Goal: Task Accomplishment & Management: Manage account settings

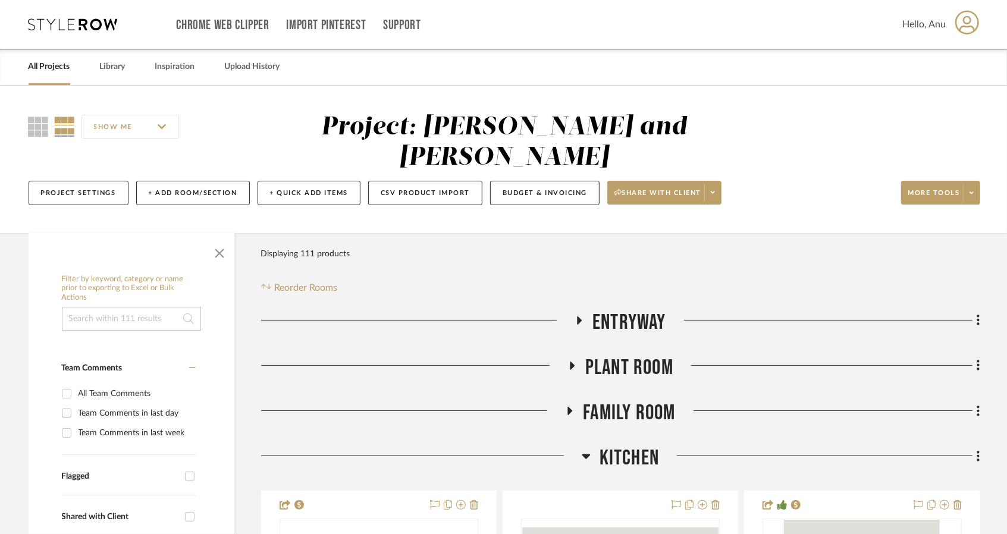
click at [49, 66] on link "All Projects" at bounding box center [50, 67] width 42 height 16
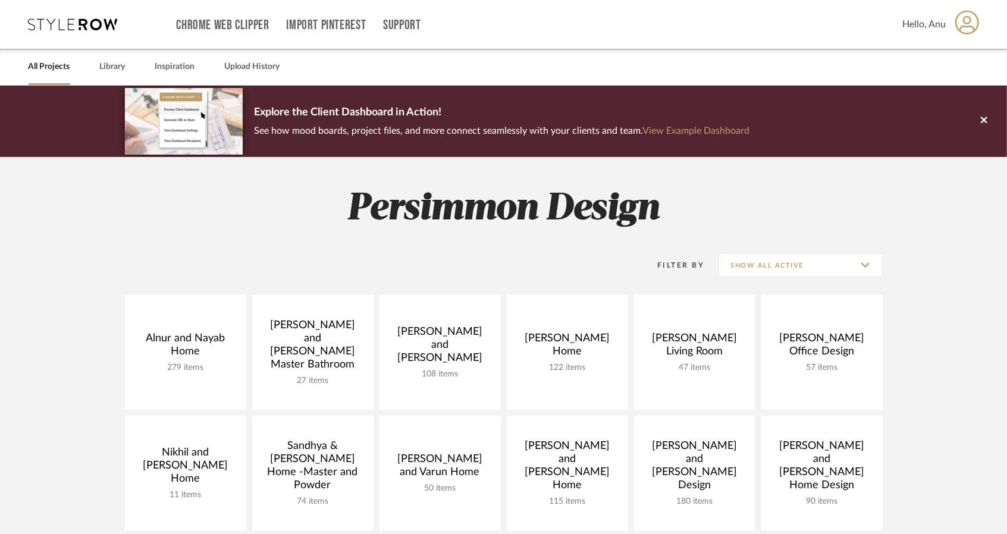
scroll to position [297, 0]
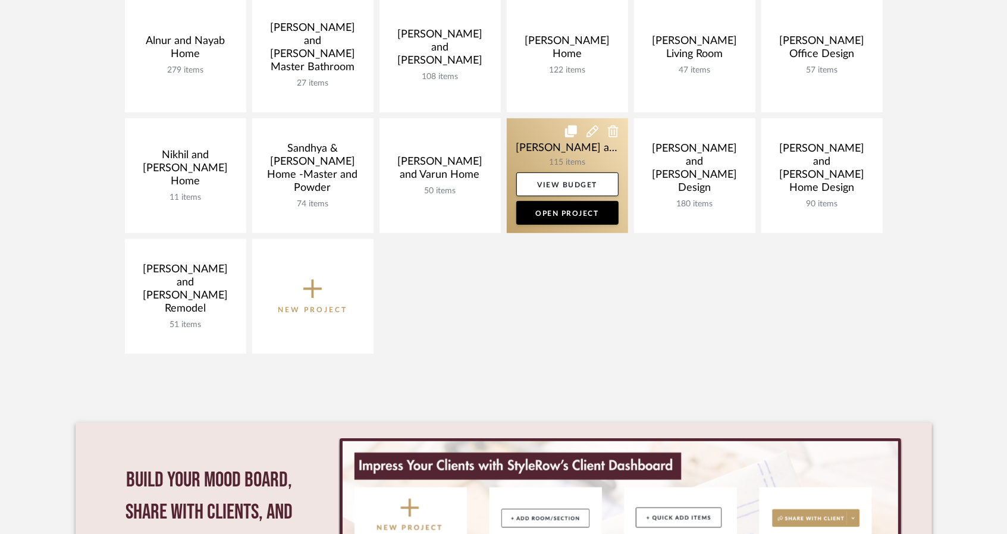
click at [540, 149] on link at bounding box center [567, 175] width 121 height 115
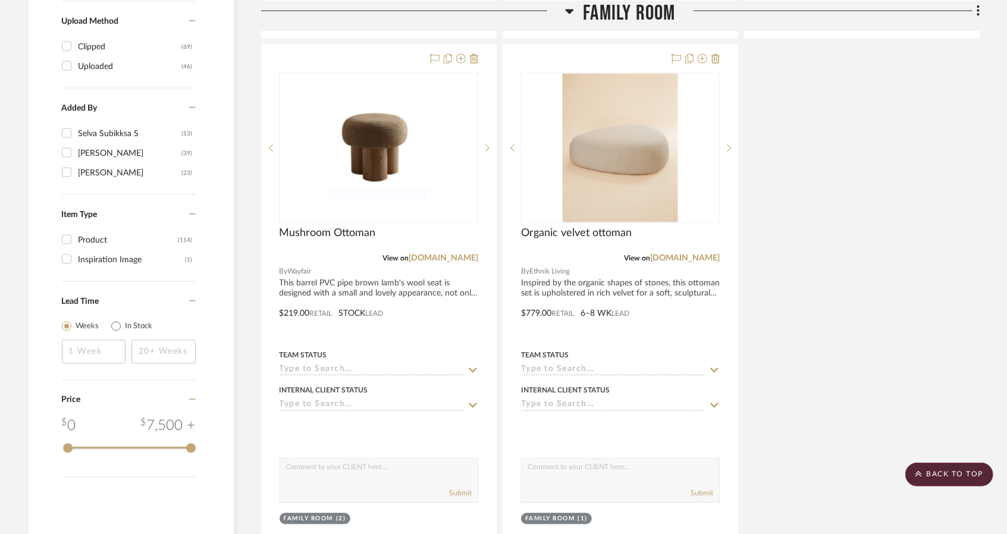
scroll to position [1725, 0]
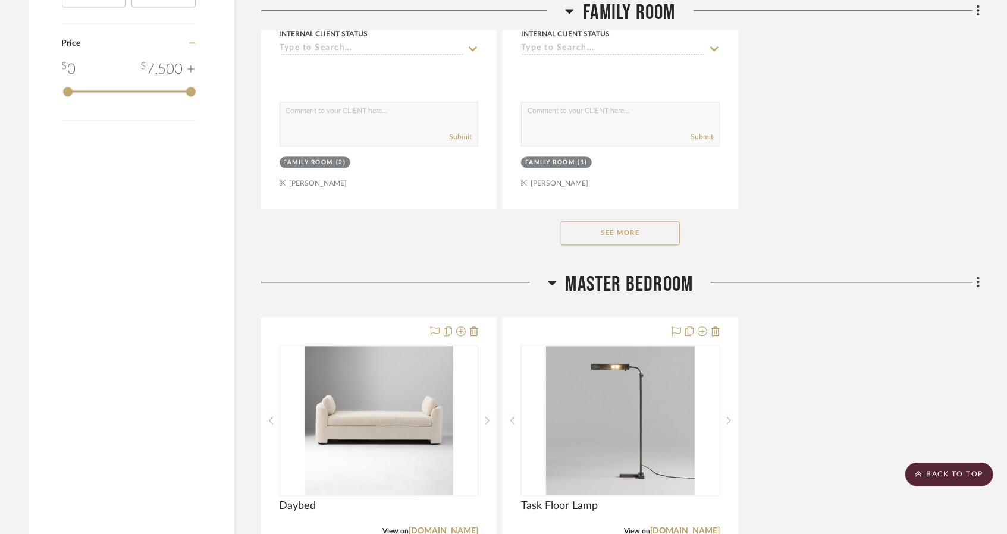
click at [607, 221] on button "See More" at bounding box center [620, 233] width 119 height 24
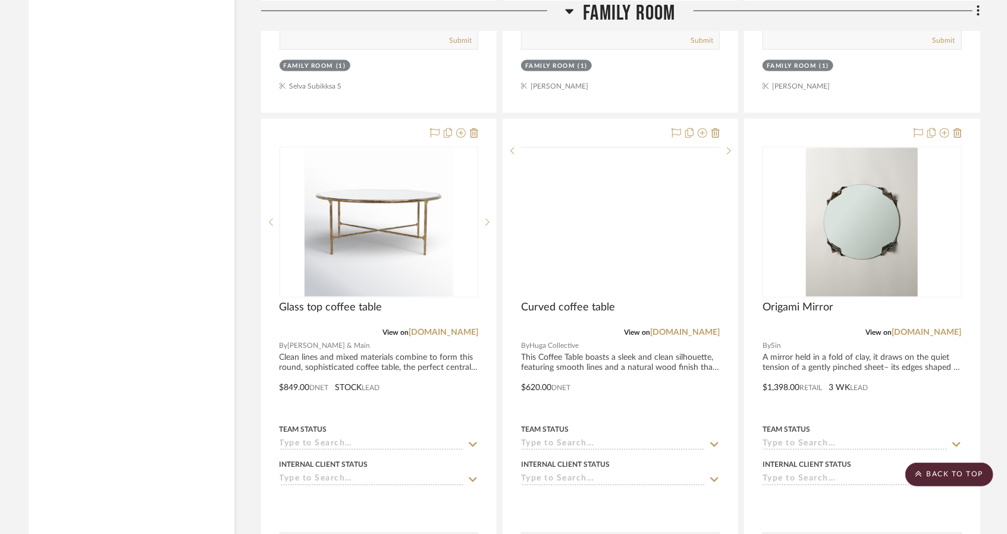
scroll to position [4462, 0]
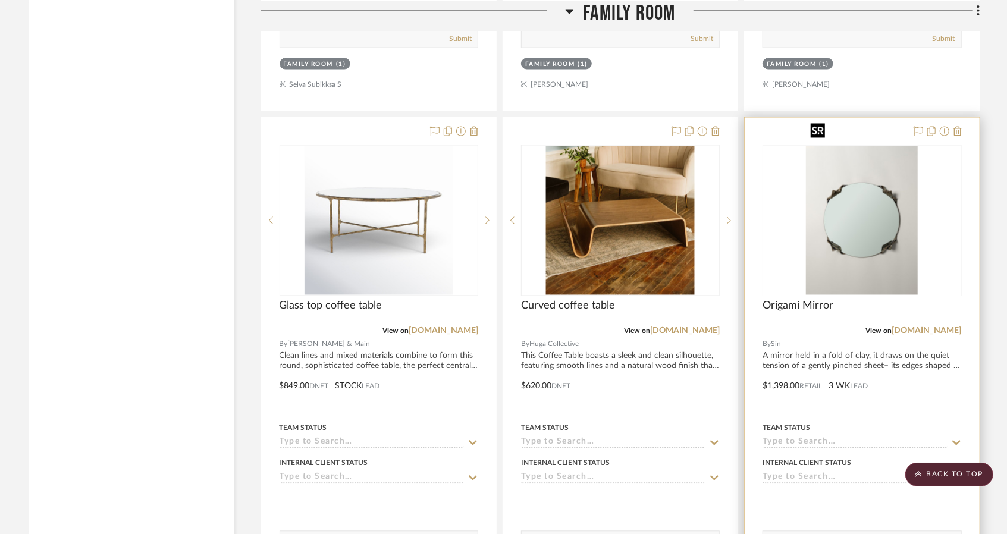
click at [880, 226] on div at bounding box center [862, 295] width 199 height 301
click at [862, 208] on img "0" at bounding box center [862, 220] width 112 height 149
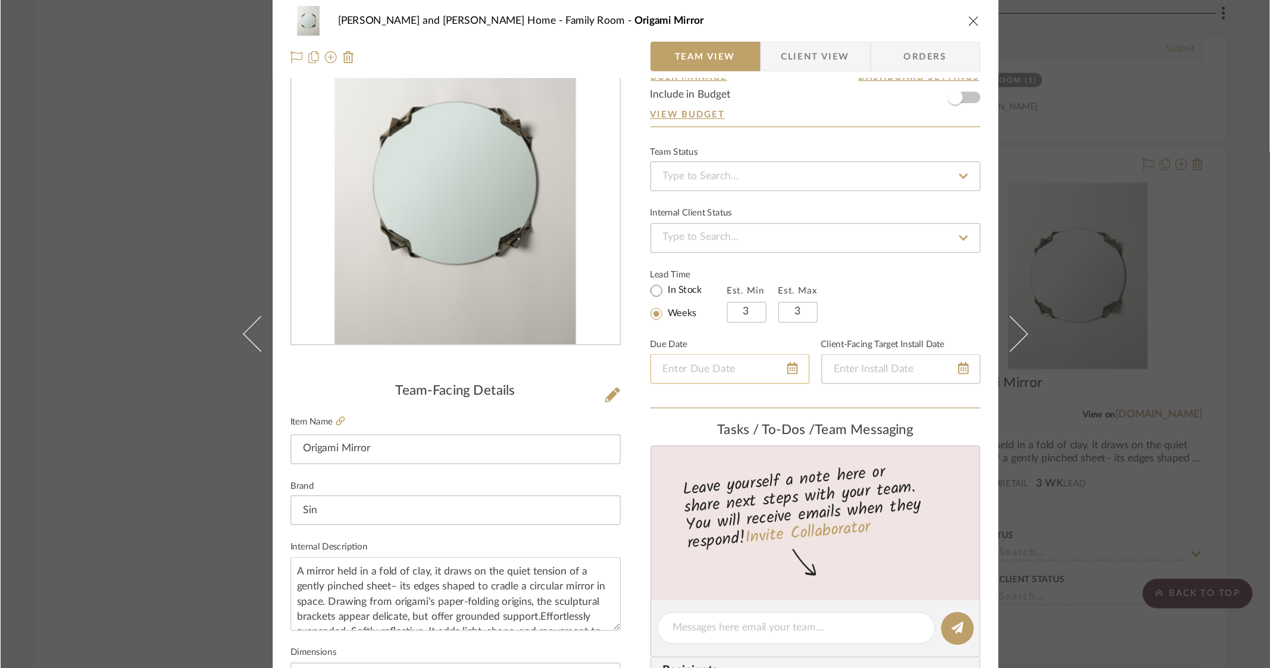
scroll to position [0, 0]
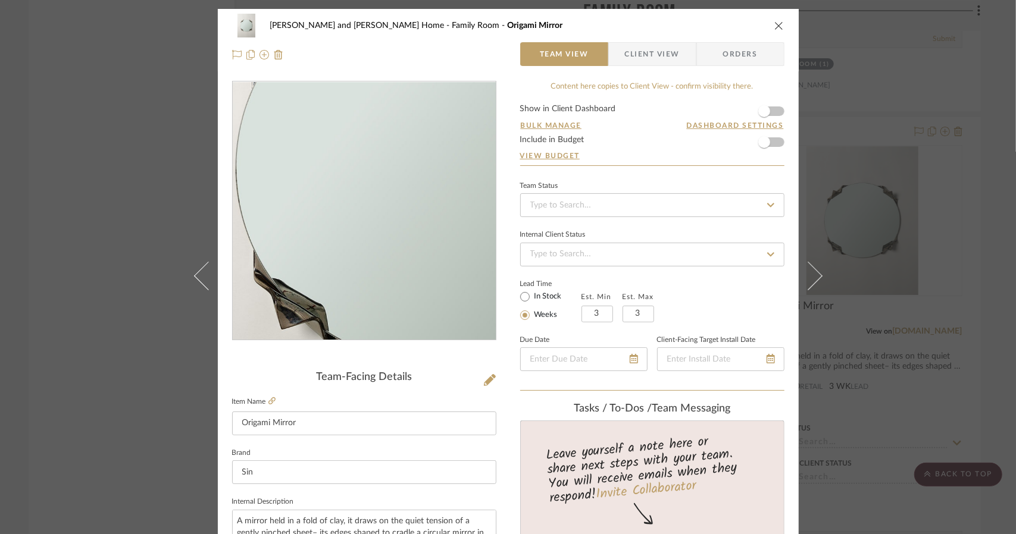
click at [337, 225] on img "0" at bounding box center [364, 211] width 194 height 258
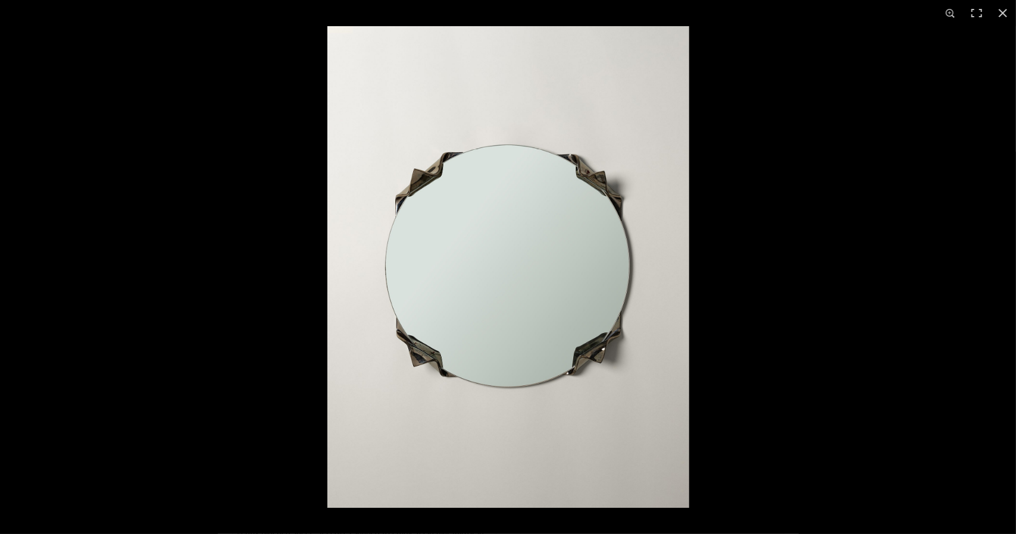
click at [520, 231] on img at bounding box center [508, 267] width 362 height 482
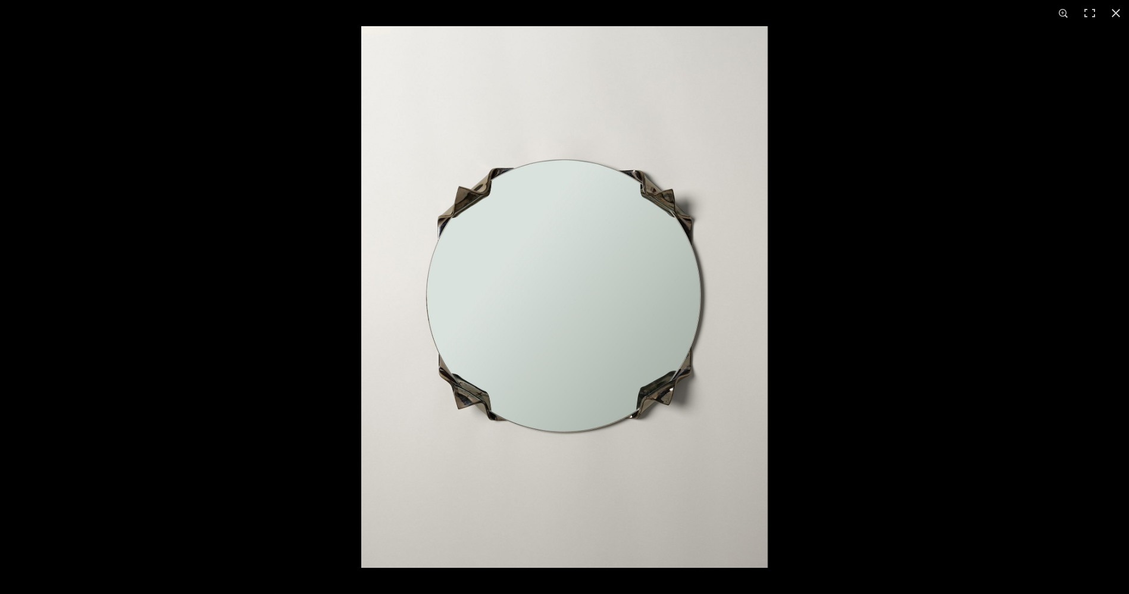
click at [550, 249] on img at bounding box center [564, 296] width 406 height 541
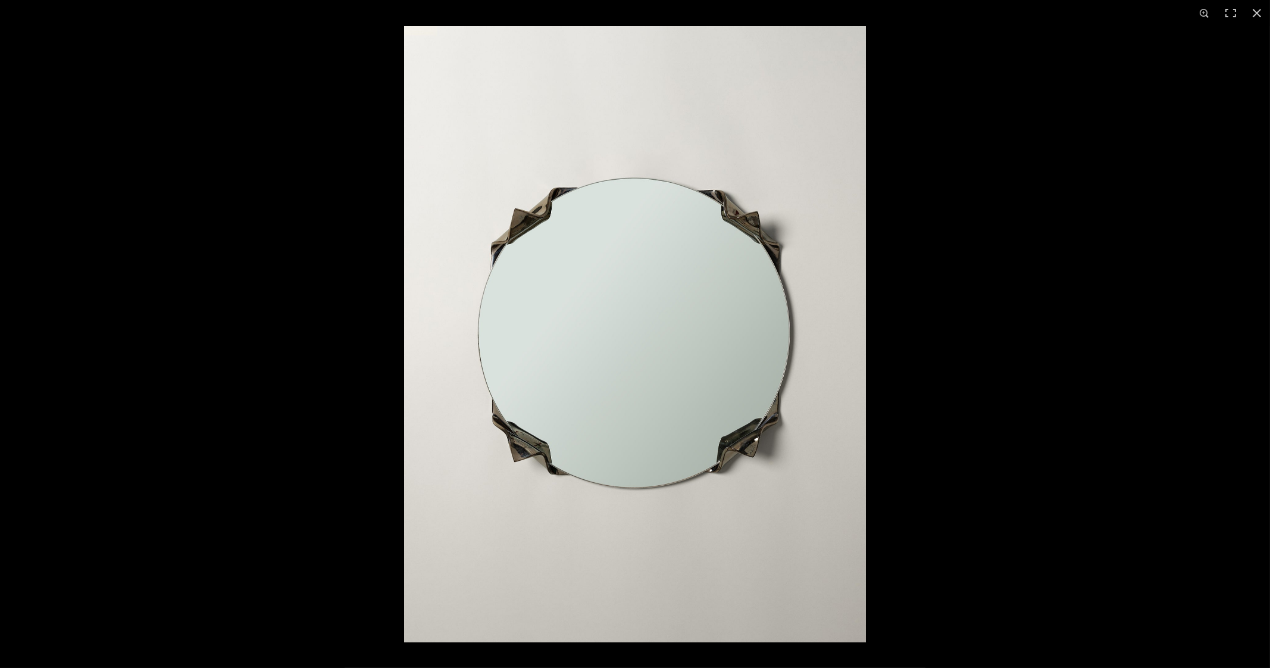
click at [779, 82] on img at bounding box center [635, 334] width 462 height 616
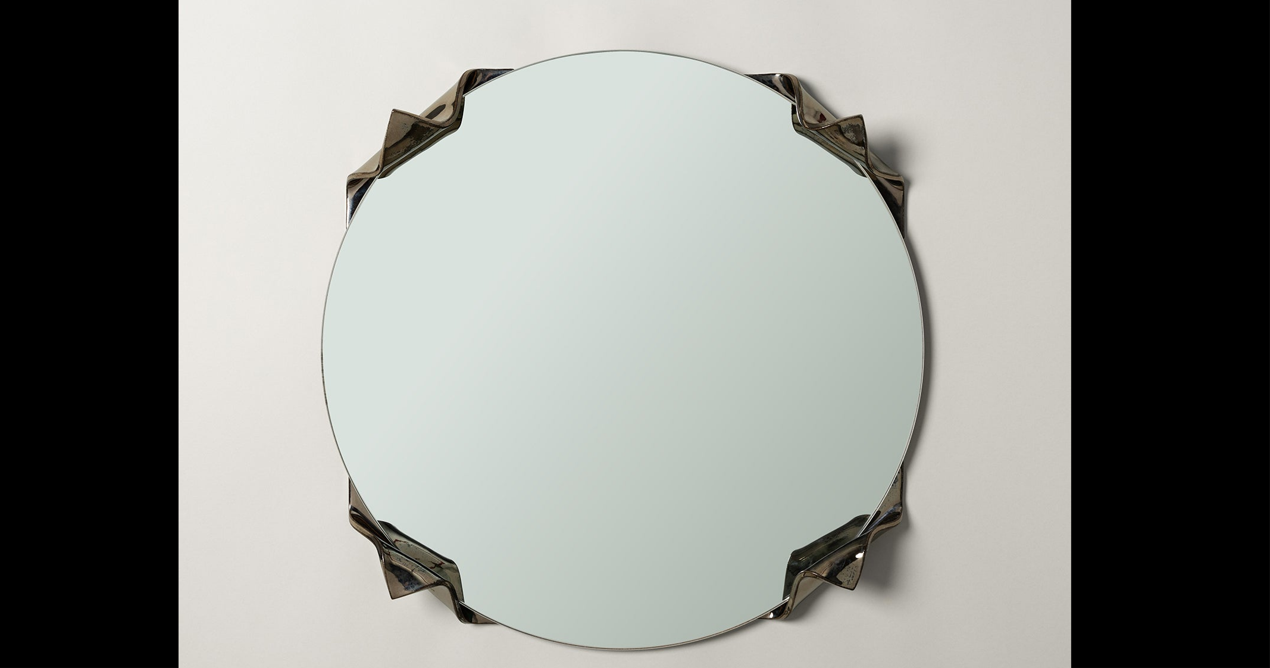
click at [725, 410] on img at bounding box center [624, 352] width 892 height 1190
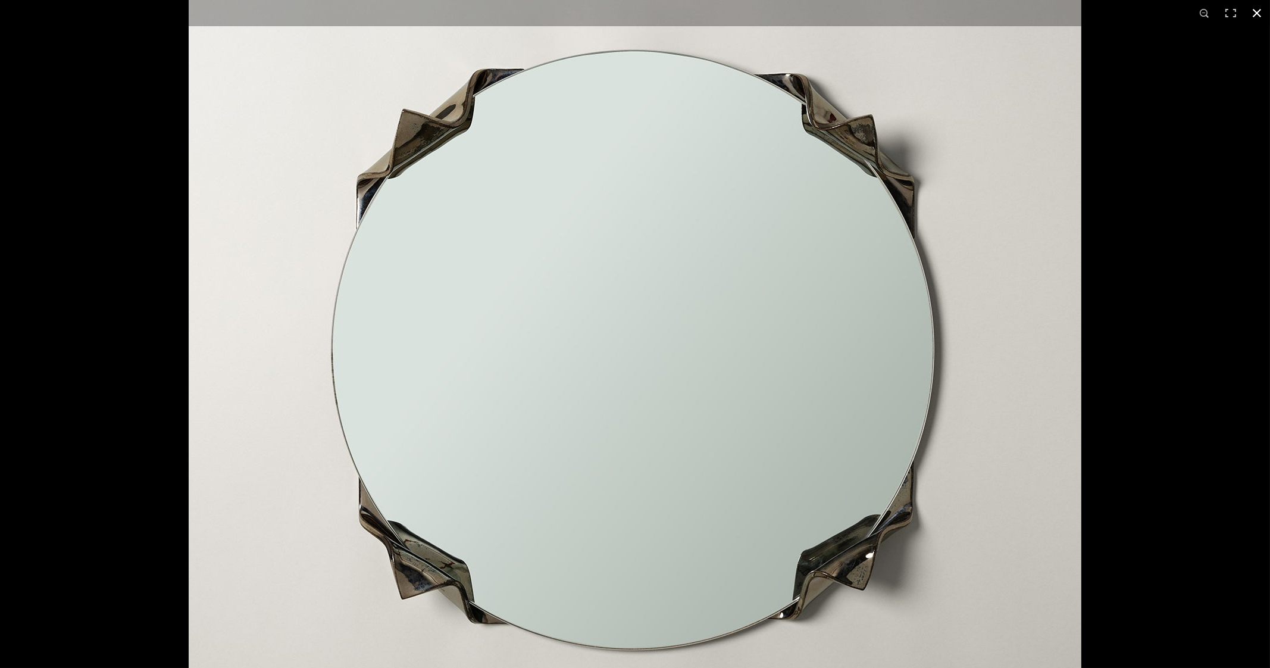
click at [1007, 13] on button at bounding box center [1256, 13] width 26 height 26
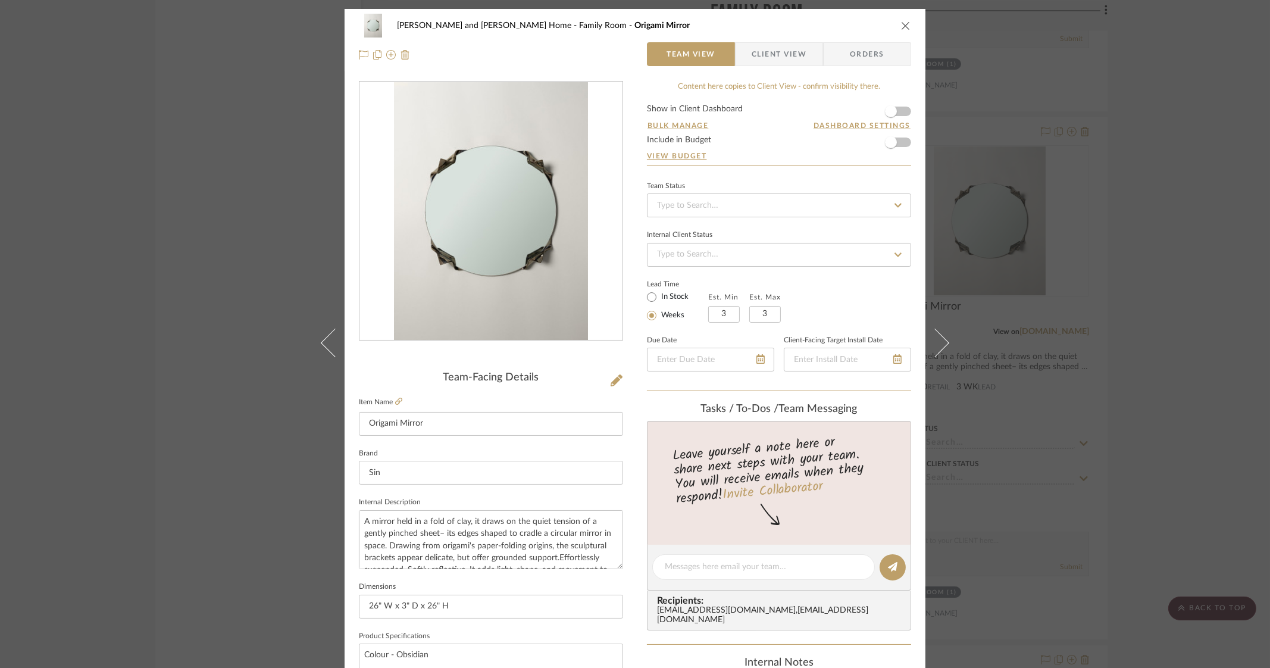
click at [1007, 170] on div "[PERSON_NAME] and [PERSON_NAME] Home Family Room Origami Mirror Team View Clien…" at bounding box center [635, 334] width 1270 height 668
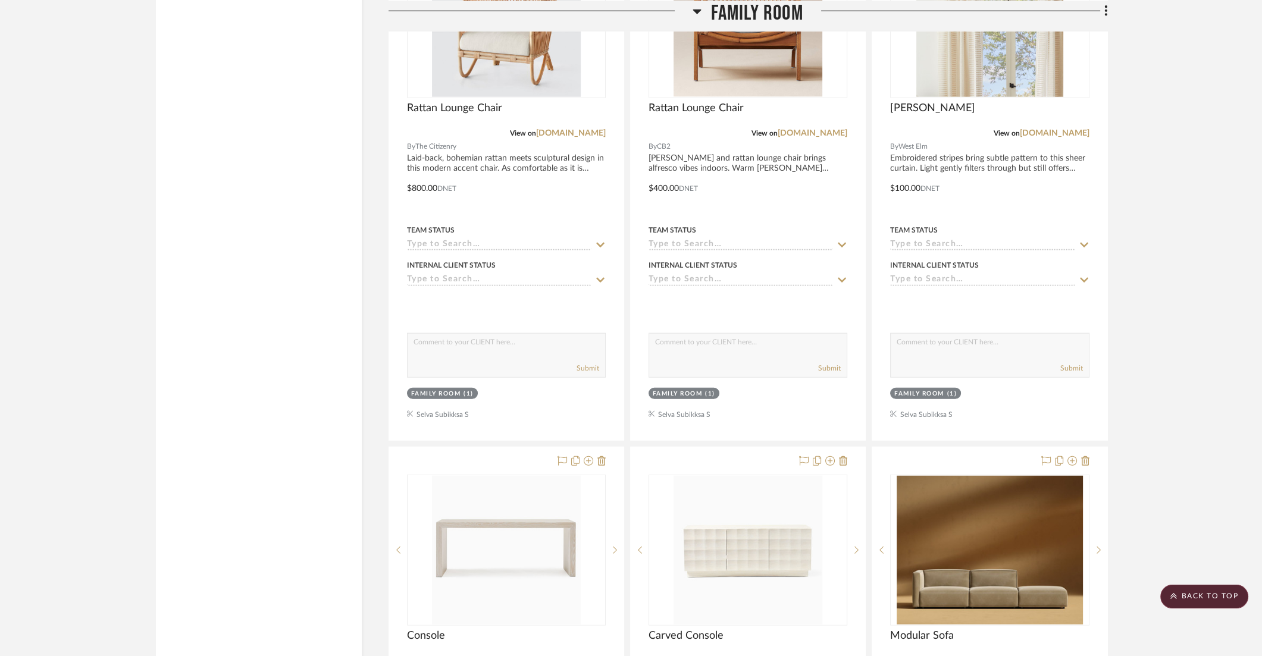
scroll to position [5429, 0]
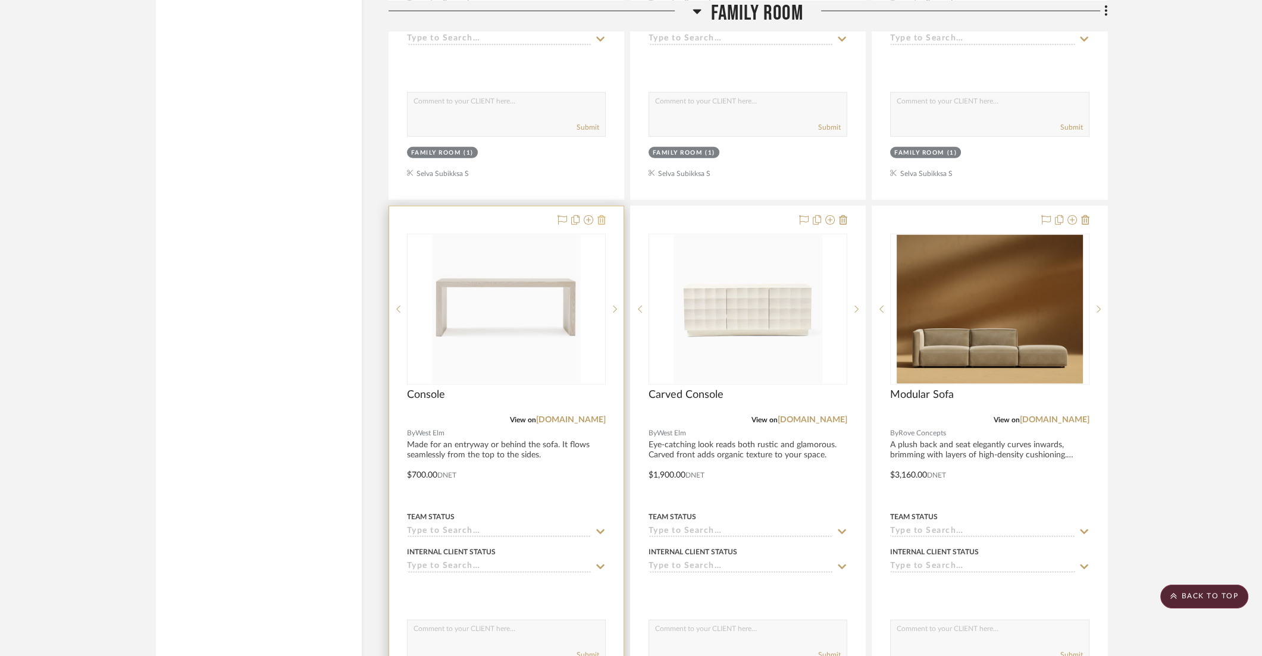
click at [601, 215] on icon at bounding box center [601, 220] width 8 height 10
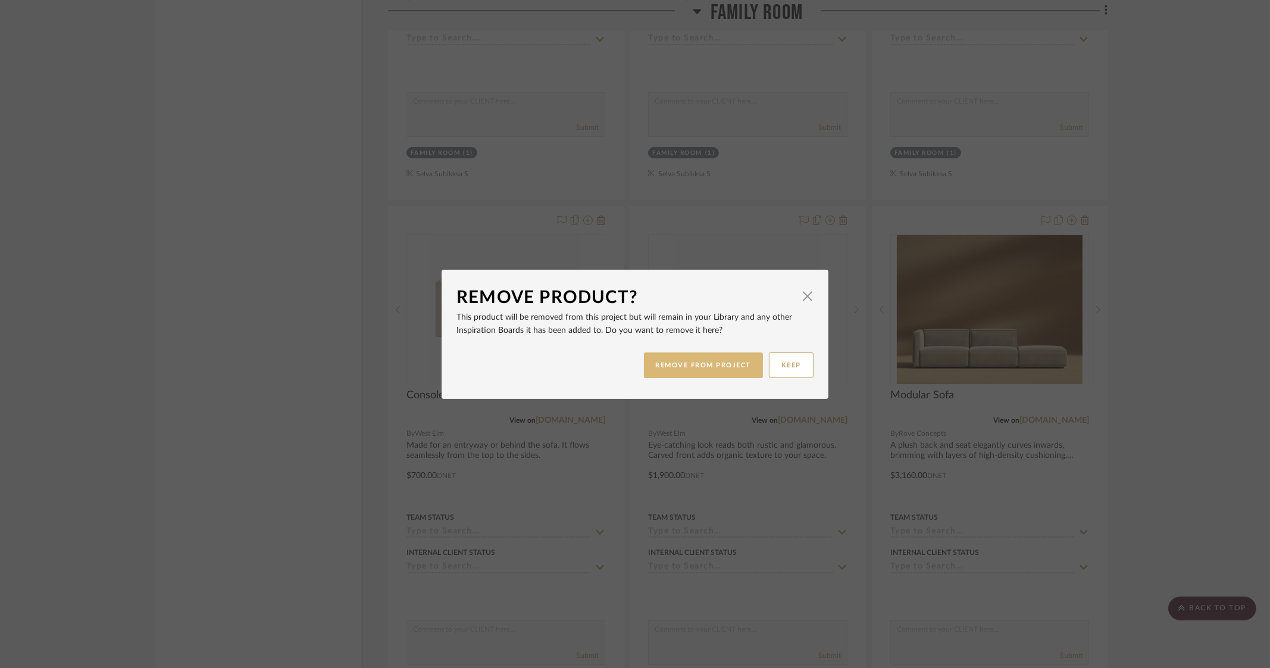
click at [697, 364] on button "REMOVE FROM PROJECT" at bounding box center [704, 365] width 120 height 26
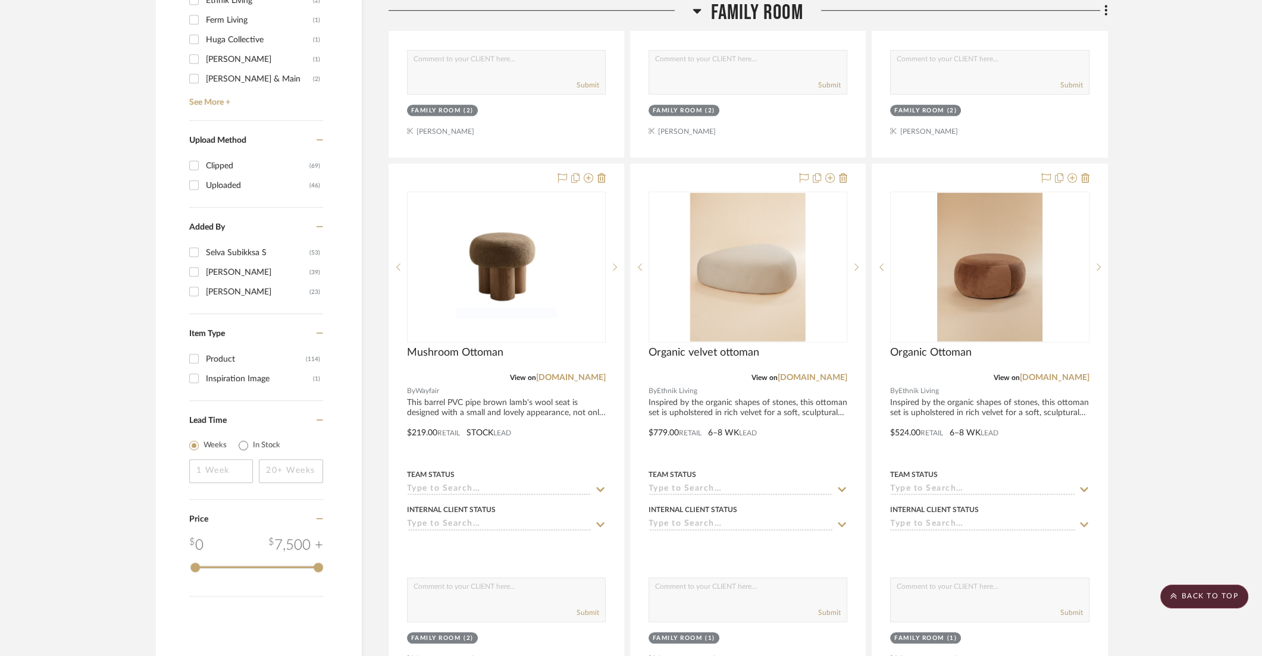
scroll to position [1041, 0]
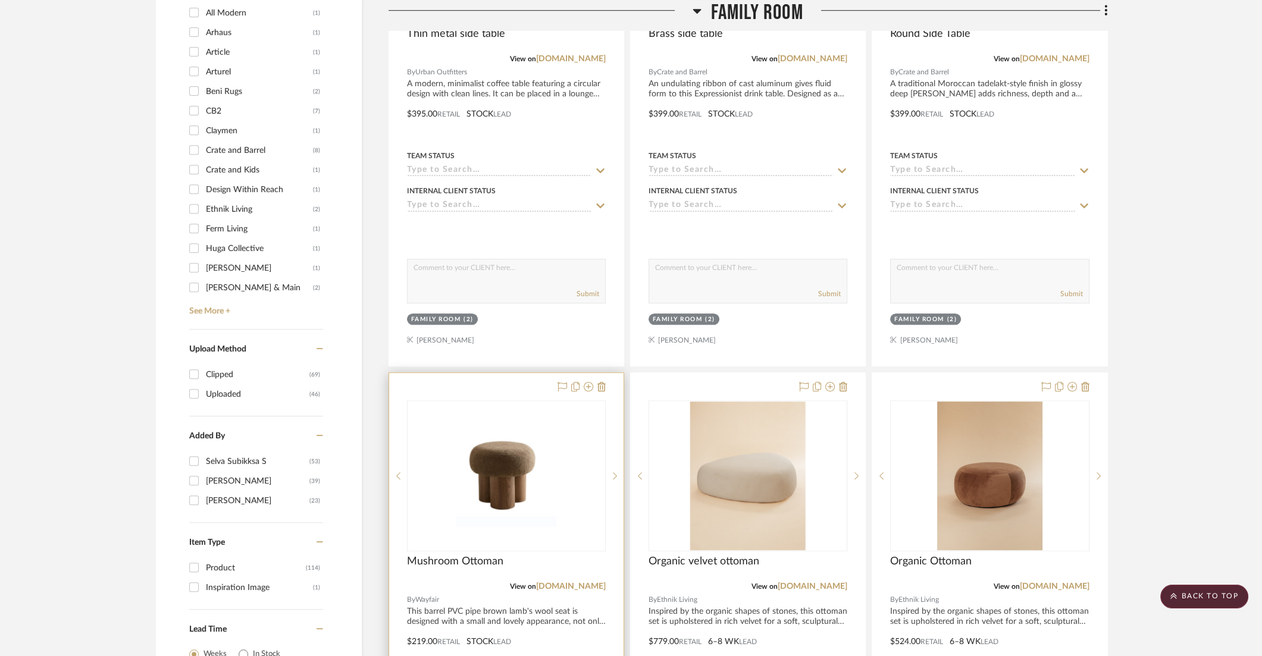
click at [578, 534] on div "View on [DOMAIN_NAME]" at bounding box center [506, 586] width 199 height 11
click at [578, 534] on link "[DOMAIN_NAME]" at bounding box center [571, 586] width 70 height 8
